Goal: Communication & Community: Answer question/provide support

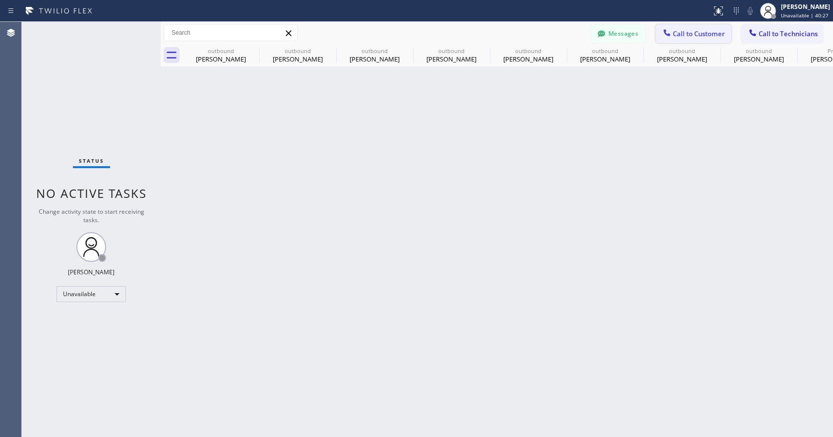
click at [699, 36] on span "Call to Customer" at bounding box center [699, 33] width 52 height 9
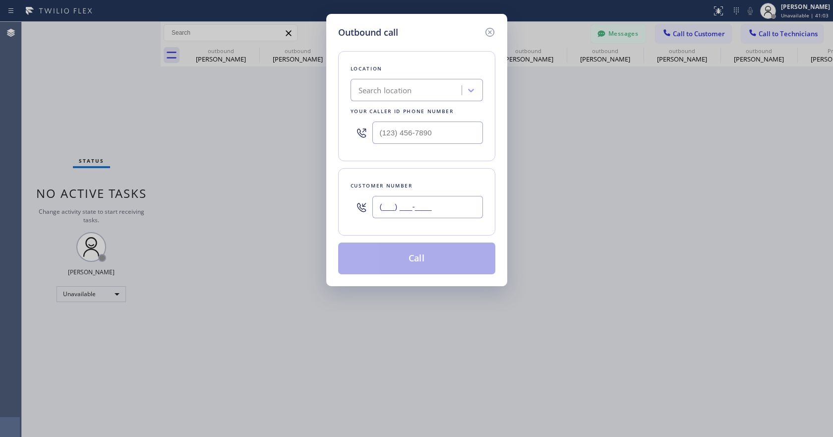
click at [408, 206] on input "(___) ___-____" at bounding box center [428, 207] width 111 height 22
paste input "540) 379-2471"
type input "[PHONE_NUMBER]"
click at [378, 135] on input "(___) ___-____" at bounding box center [428, 133] width 111 height 22
paste input "949) 899-6496"
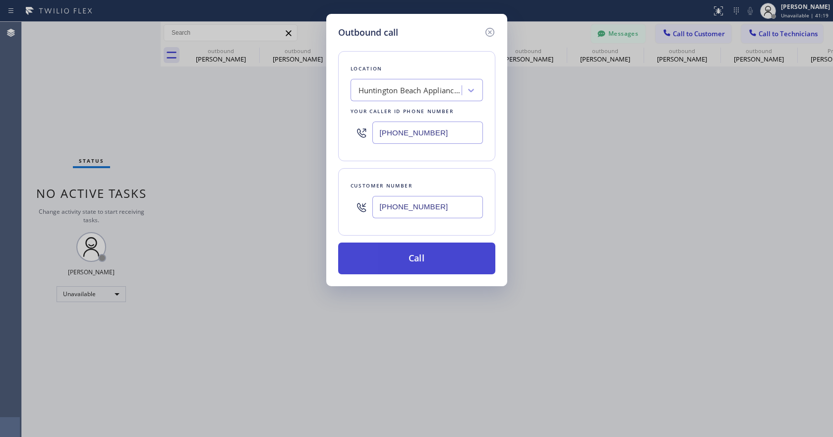
type input "[PHONE_NUMBER]"
click at [399, 260] on button "Call" at bounding box center [416, 259] width 157 height 32
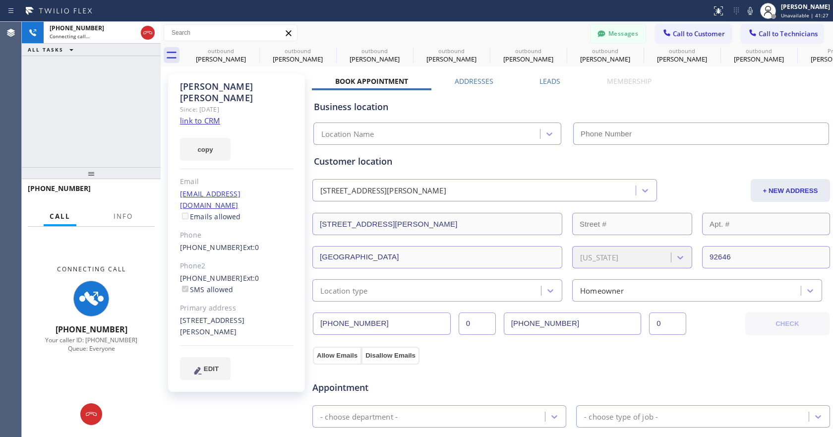
type input "[PHONE_NUMBER]"
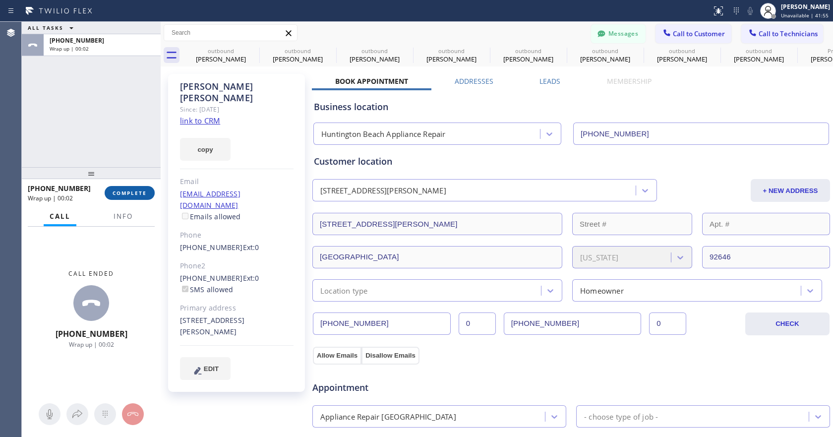
click at [140, 195] on span "COMPLETE" at bounding box center [130, 193] width 34 height 7
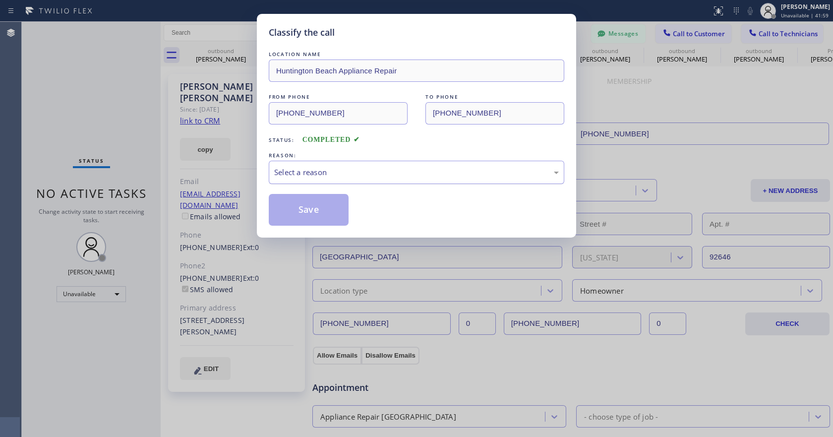
click at [341, 175] on div "Select a reason" at bounding box center [416, 172] width 285 height 11
click at [319, 200] on button "Save" at bounding box center [309, 210] width 80 height 32
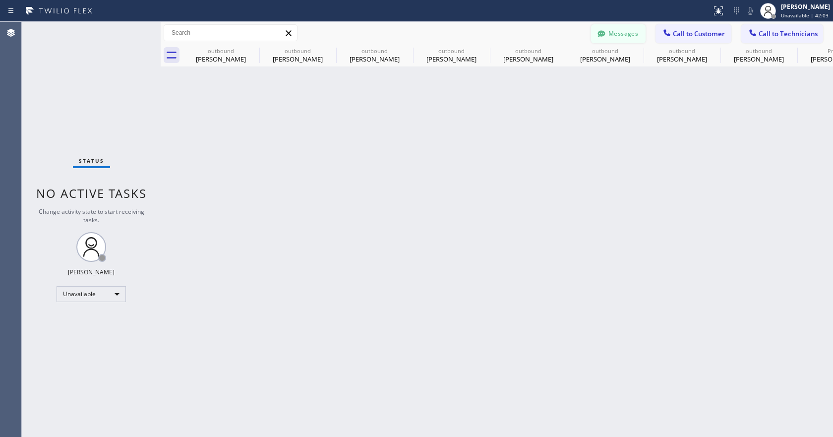
click at [614, 35] on button "Messages" at bounding box center [618, 33] width 55 height 19
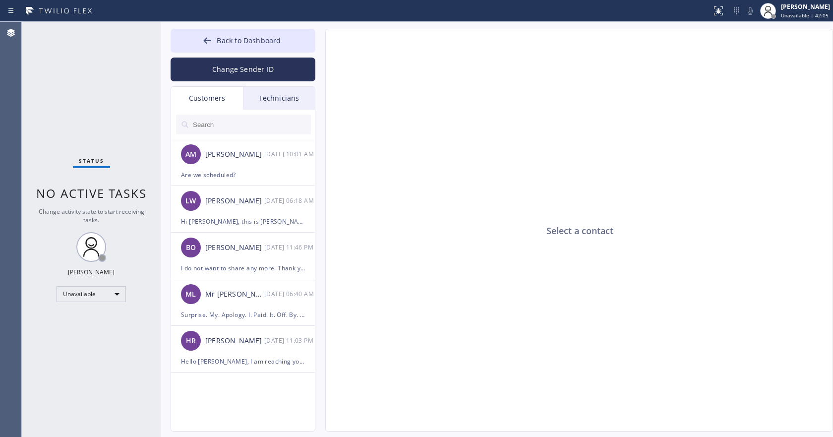
click at [247, 132] on input "text" at bounding box center [251, 125] width 119 height 20
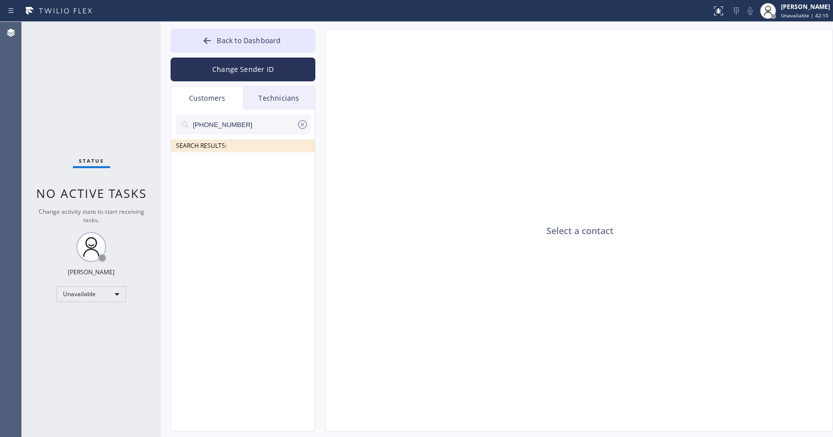
click at [247, 120] on input "[PHONE_NUMBER]" at bounding box center [244, 125] width 105 height 20
click at [215, 131] on input "[PHONE_NUMBER]" at bounding box center [244, 125] width 105 height 20
paste input "540) 379-2471"
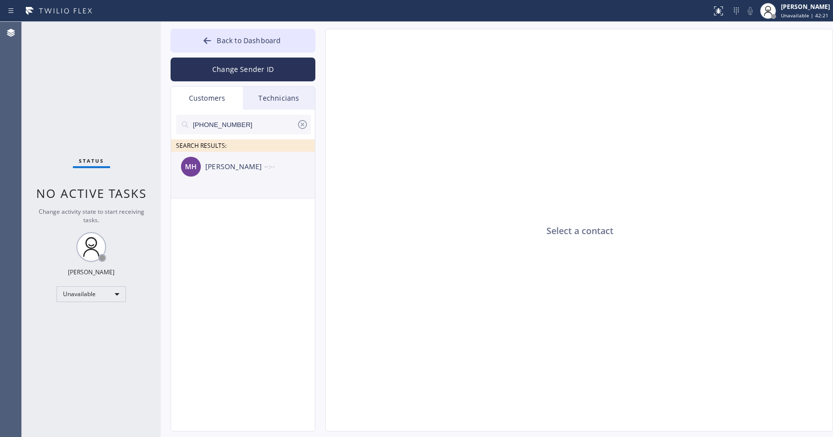
type input "[PHONE_NUMBER]"
click at [232, 170] on div "[PERSON_NAME]" at bounding box center [234, 166] width 59 height 11
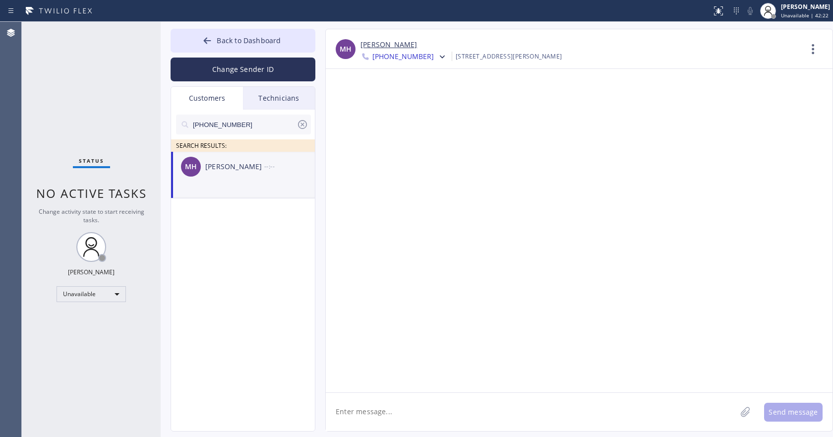
click at [366, 411] on textarea at bounding box center [531, 412] width 411 height 38
click at [441, 405] on textarea "Hi [PERSON_NAME], this is" at bounding box center [540, 412] width 429 height 38
paste textarea "Huntington Beach Appliance Repair"
click at [335, 423] on textarea "Hi [PERSON_NAME], this is Huntington Beach Appliance Repair" at bounding box center [540, 412] width 429 height 38
click at [530, 409] on textarea "Hi [PERSON_NAME], this is Huntington Beach Appliance Repair" at bounding box center [540, 412] width 429 height 38
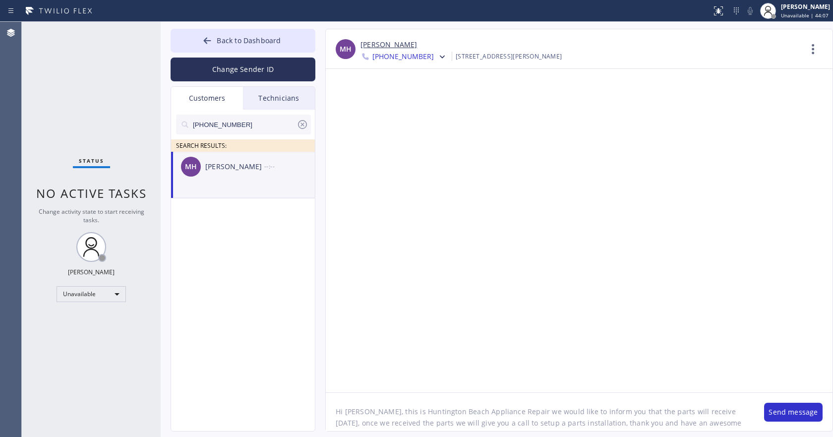
click at [714, 411] on textarea "Hi [PERSON_NAME], this is Huntington Beach Appliance Repair we would like to in…" at bounding box center [540, 412] width 429 height 38
click at [671, 410] on textarea "Hi [PERSON_NAME], this is Huntington Beach Appliance Repair we would like to in…" at bounding box center [540, 412] width 429 height 38
click at [672, 411] on textarea "Hi [PERSON_NAME], this is Huntington Beach Appliance Repair we would like to in…" at bounding box center [540, 412] width 429 height 38
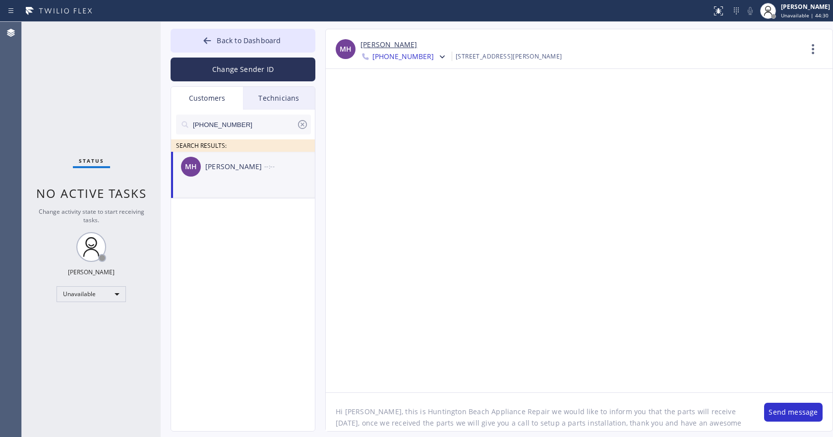
click at [693, 412] on textarea "Hi [PERSON_NAME], this is Huntington Beach Appliance Repair we would like to in…" at bounding box center [540, 412] width 429 height 38
click at [695, 411] on textarea "Hi [PERSON_NAME], this is Huntington Beach Appliance Repair we would like to in…" at bounding box center [540, 412] width 429 height 38
drag, startPoint x: 695, startPoint y: 411, endPoint x: 658, endPoint y: 413, distance: 37.3
click at [658, 413] on textarea "Hi [PERSON_NAME], this is Huntington Beach Appliance Repair we would like to in…" at bounding box center [540, 412] width 429 height 38
click at [704, 420] on textarea "Hi [PERSON_NAME], this is Huntington Beach Appliance Repair we would like to in…" at bounding box center [540, 412] width 429 height 38
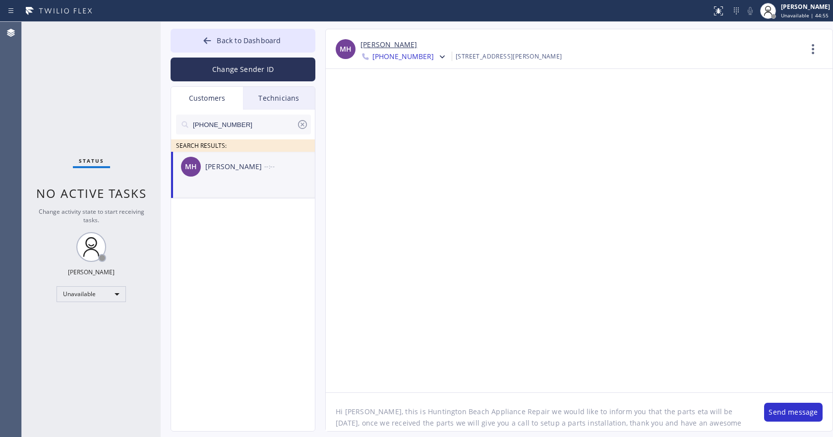
click at [667, 413] on textarea "Hi [PERSON_NAME], this is Huntington Beach Appliance Repair we would like to in…" at bounding box center [540, 412] width 429 height 38
type textarea "Hi [PERSON_NAME], this is Huntington Beach Appliance Repair we would like to in…"
click at [786, 409] on button "Send message" at bounding box center [794, 412] width 59 height 19
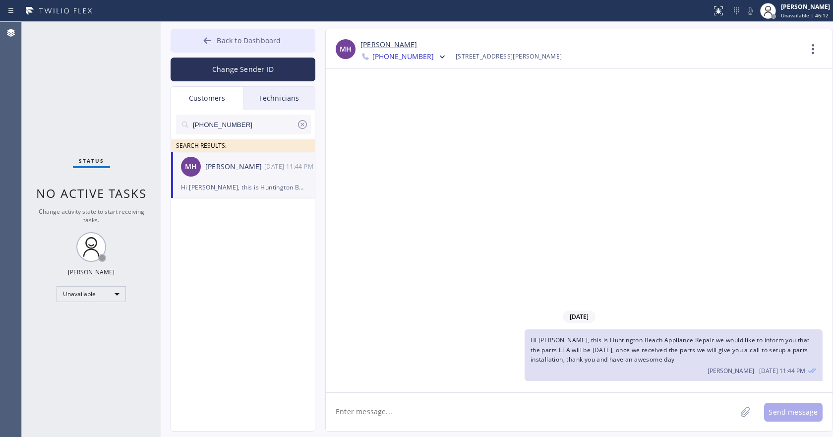
click at [206, 41] on icon at bounding box center [207, 40] width 7 height 6
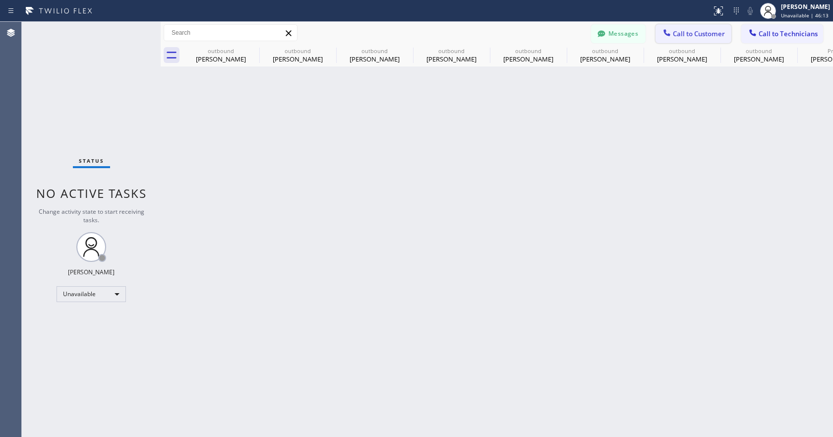
click at [678, 36] on span "Call to Customer" at bounding box center [699, 33] width 52 height 9
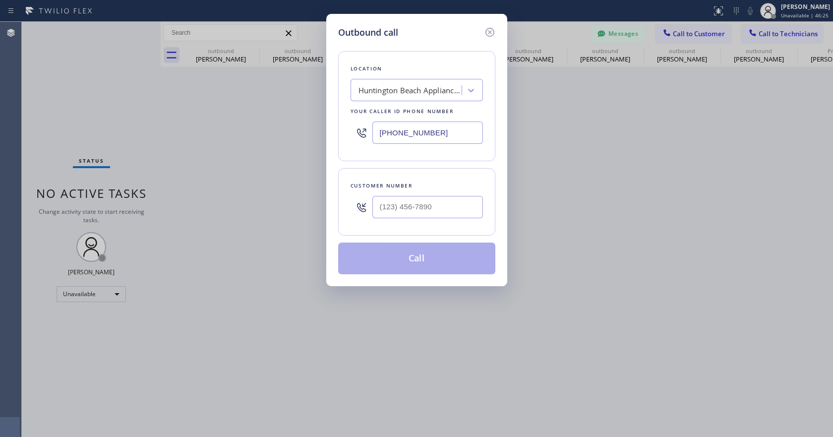
click at [394, 139] on input "[PHONE_NUMBER]" at bounding box center [428, 133] width 111 height 22
paste input "844) 899-7462"
type input "[PHONE_NUMBER]"
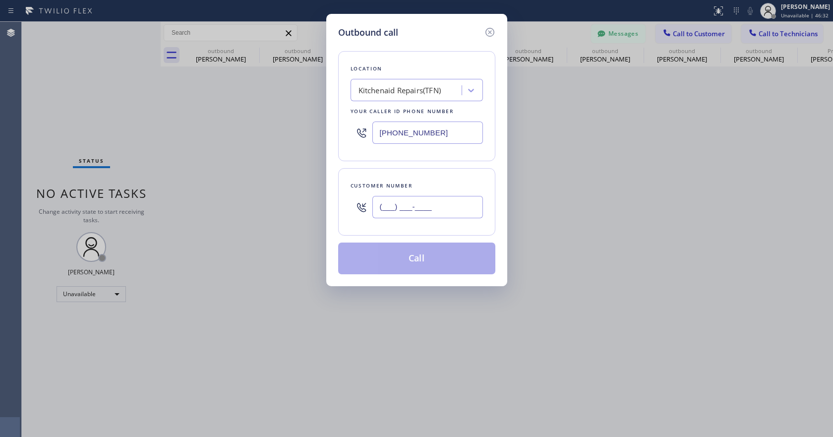
click at [393, 215] on input "(___) ___-____" at bounding box center [428, 207] width 111 height 22
paste input "714) 553-5717"
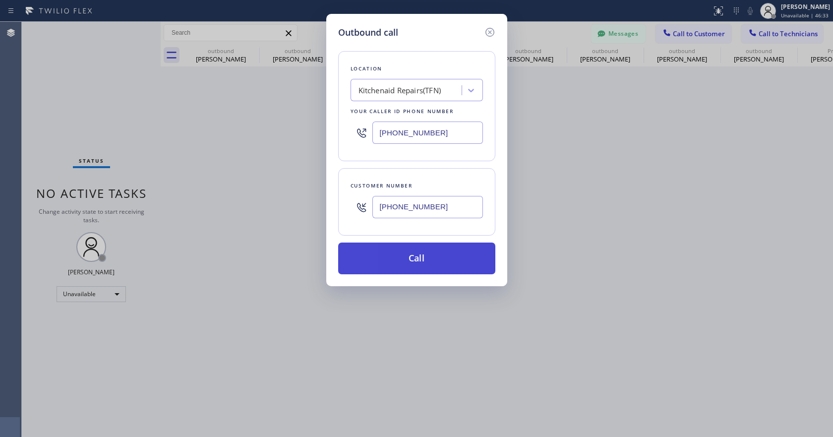
type input "[PHONE_NUMBER]"
click at [426, 264] on button "Call" at bounding box center [416, 259] width 157 height 32
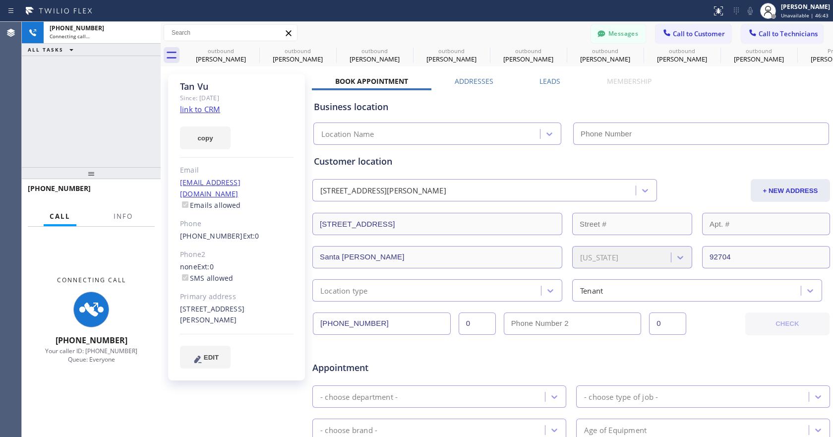
type input "[PHONE_NUMBER]"
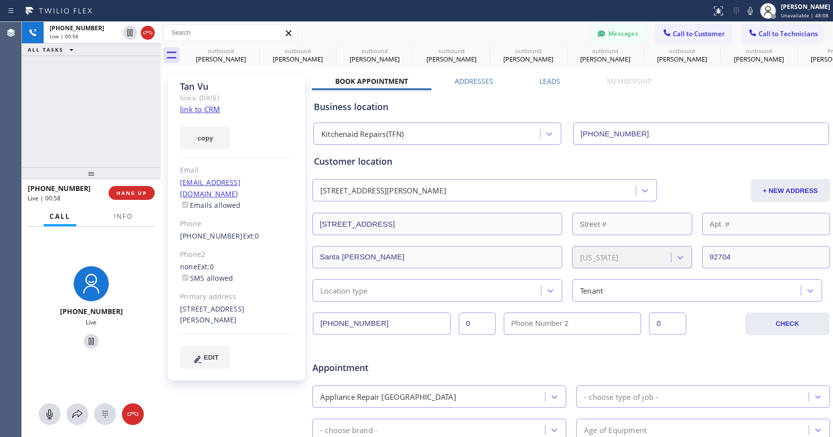
click at [437, 167] on div "Customer location" at bounding box center [571, 161] width 515 height 13
click at [136, 195] on span "HANG UP" at bounding box center [132, 193] width 30 height 7
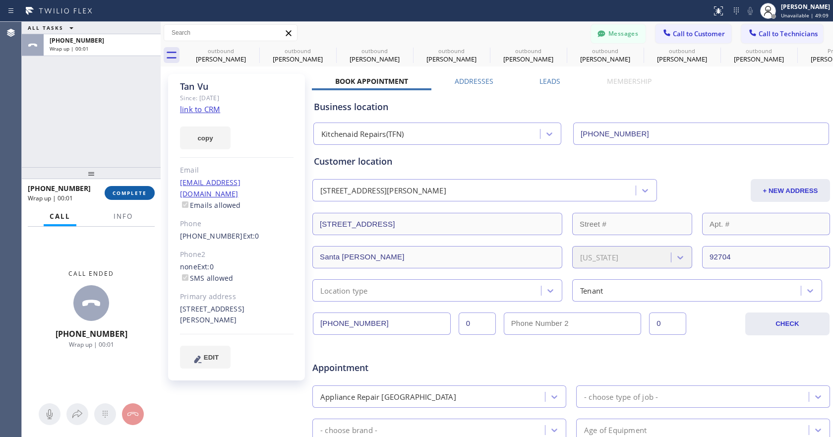
click at [134, 196] on button "COMPLETE" at bounding box center [130, 193] width 50 height 14
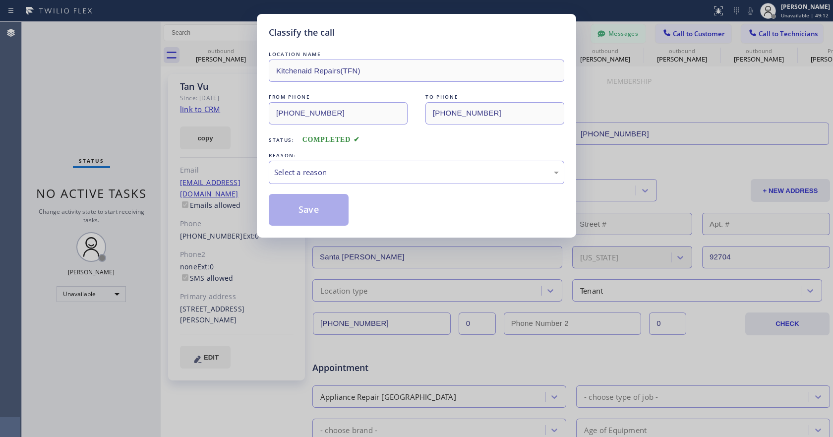
click at [354, 159] on div "REASON:" at bounding box center [417, 155] width 296 height 10
click at [356, 173] on div "Select a reason" at bounding box center [416, 172] width 285 height 11
click at [308, 211] on button "Save" at bounding box center [309, 210] width 80 height 32
